Goal: Task Accomplishment & Management: Manage account settings

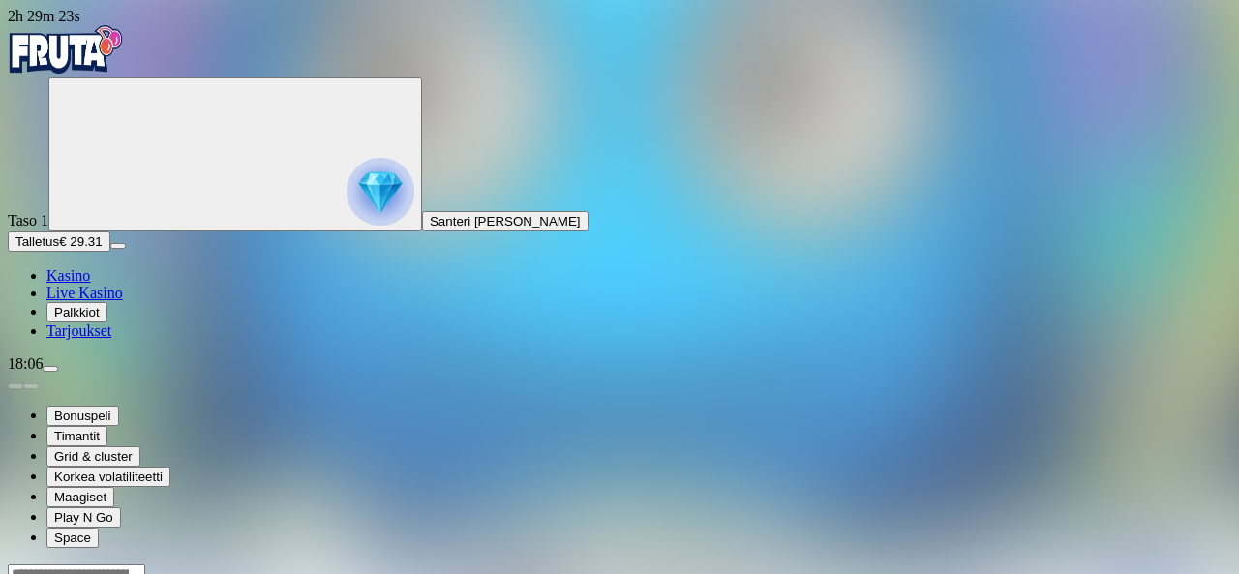
click at [107, 73] on img "Primary" at bounding box center [66, 49] width 116 height 48
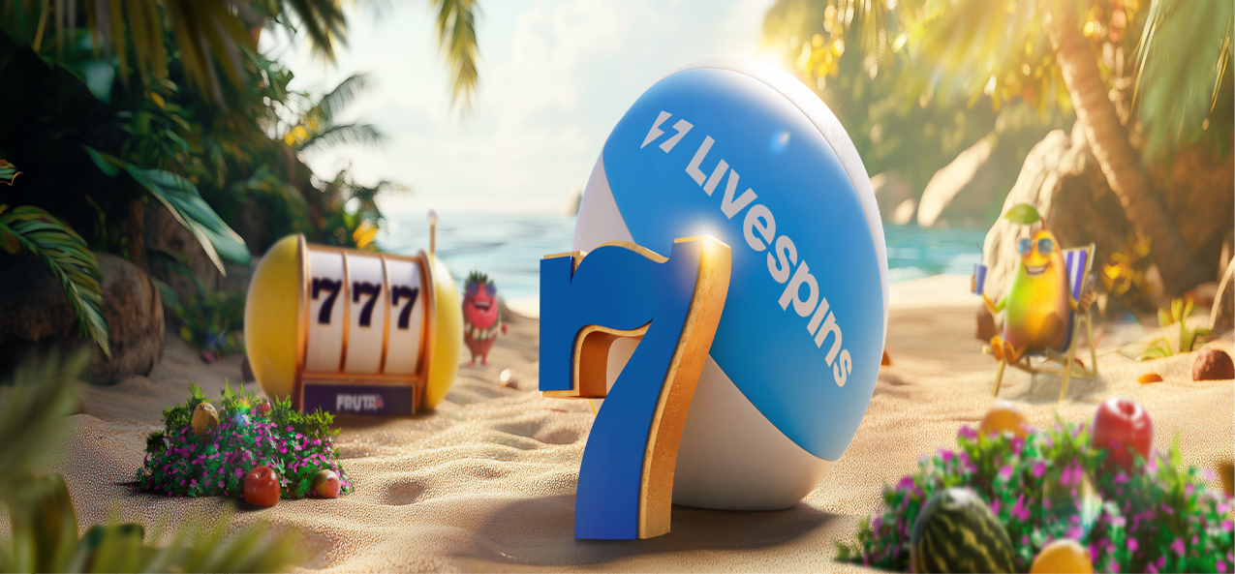
click at [50, 369] on span "menu icon" at bounding box center [50, 369] width 0 height 0
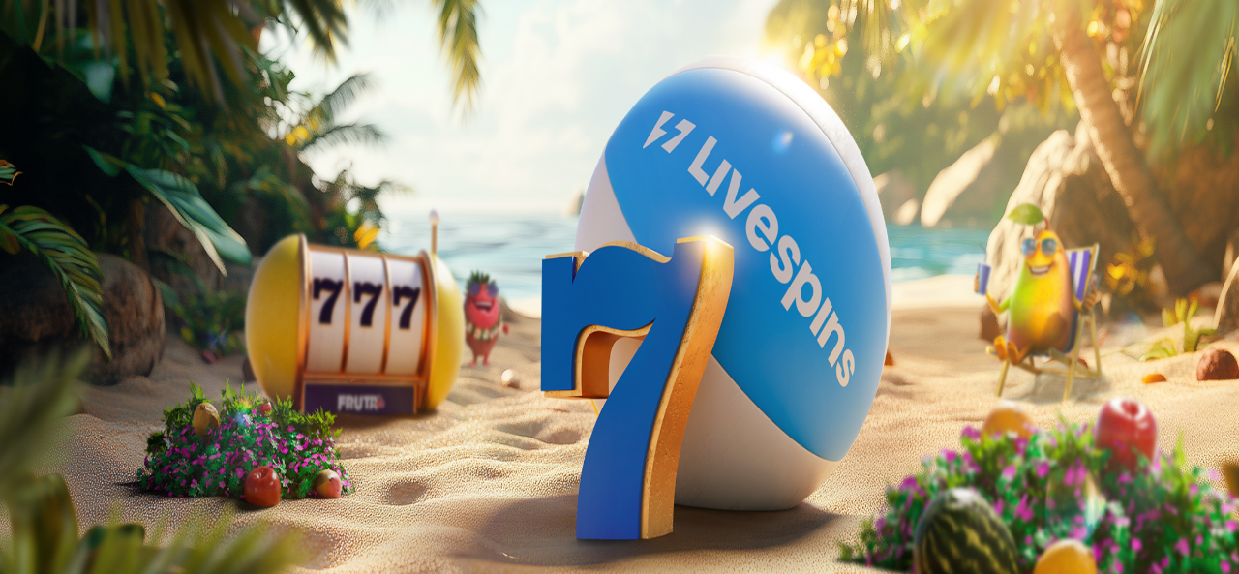
click at [100, 320] on span "Palkkiot" at bounding box center [77, 312] width 46 height 15
click at [15, 469] on span "close icon" at bounding box center [15, 469] width 0 height 0
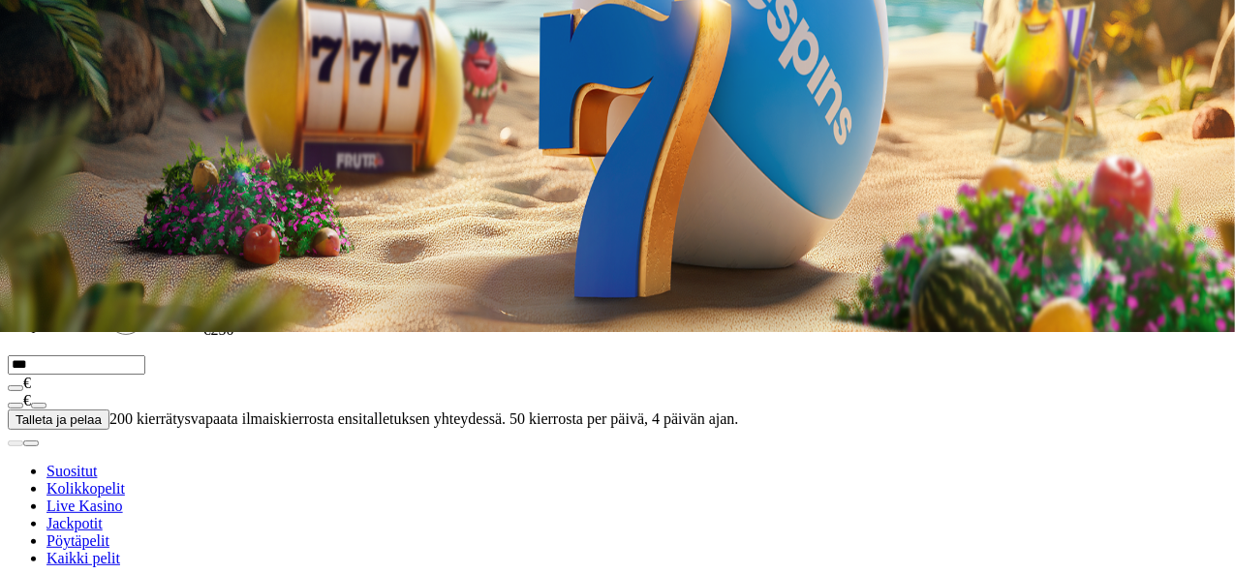
scroll to position [246, 0]
